Goal: Information Seeking & Learning: Learn about a topic

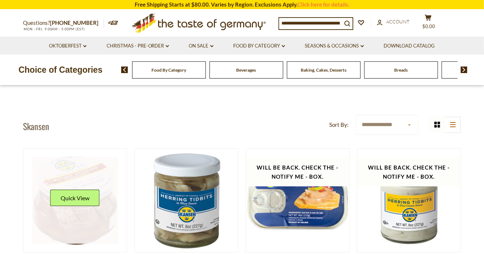
click at [76, 207] on div "Quick View" at bounding box center [74, 201] width 49 height 22
click at [74, 206] on div "Quick View" at bounding box center [74, 201] width 49 height 22
click at [75, 195] on button "Quick View" at bounding box center [74, 198] width 49 height 16
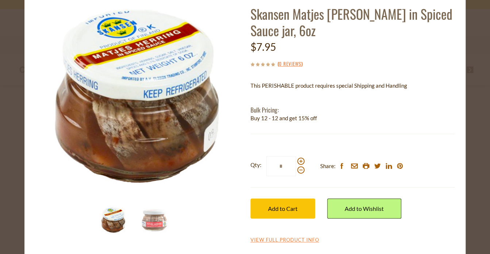
scroll to position [41, 0]
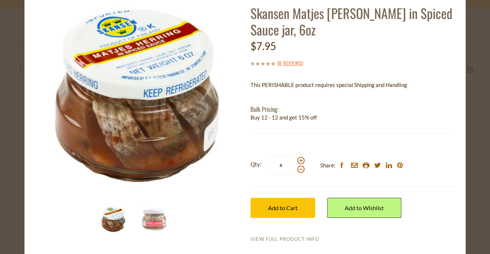
click at [281, 237] on link "View Full Product Info" at bounding box center [285, 239] width 69 height 7
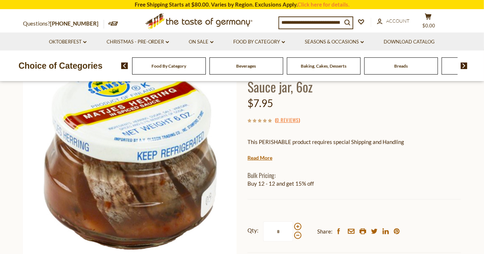
scroll to position [73, 0]
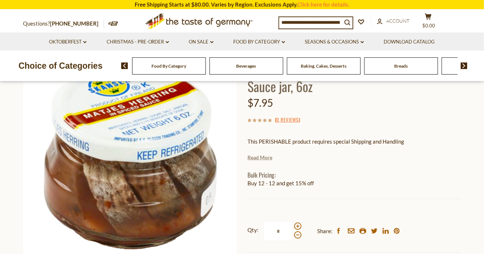
click at [263, 159] on link "Read More" at bounding box center [260, 157] width 25 height 7
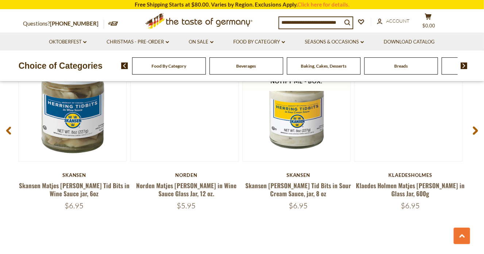
scroll to position [1132, 0]
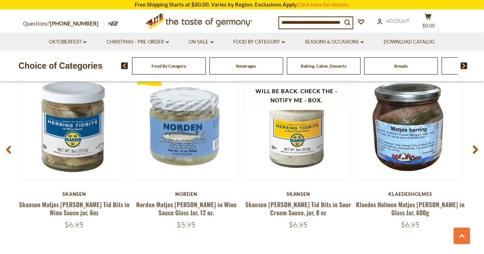
click at [476, 117] on div "Related Products Will be back. Check the - Notify Me - Box. Quick View [PERSON_…" at bounding box center [242, 136] width 484 height 187
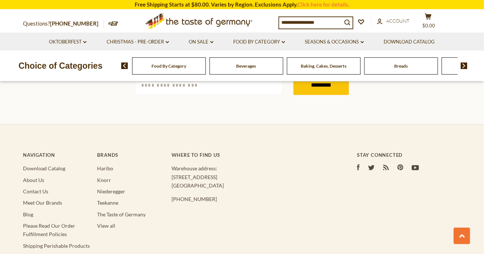
scroll to position [1424, 0]
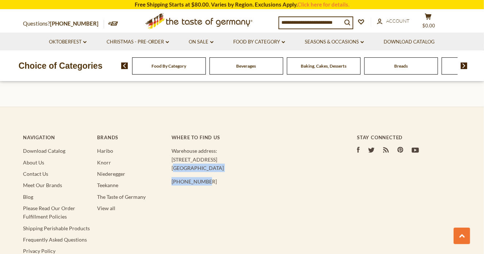
drag, startPoint x: 171, startPoint y: 165, endPoint x: 228, endPoint y: 180, distance: 59.2
click at [228, 180] on div "Navigation Download Catalog About Us Contact Us Meet Our Brands Blog Please Rea…" at bounding box center [242, 217] width 438 height 194
copy div "[GEOGRAPHIC_DATA] [PHONE_NUMBER]"
